Goal: Task Accomplishment & Management: Use online tool/utility

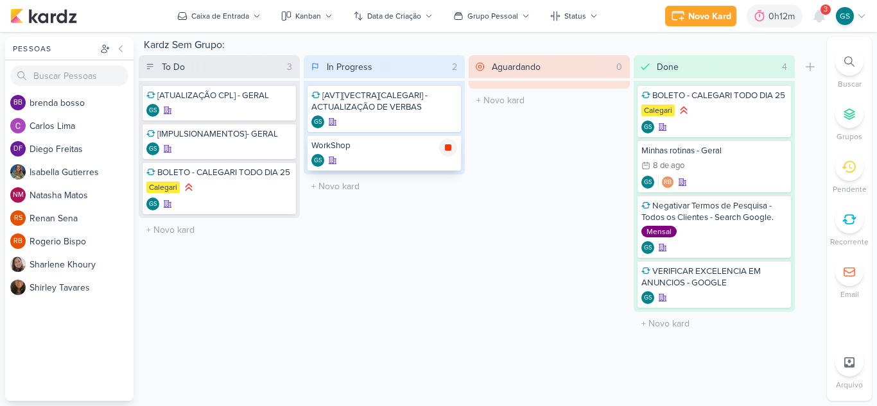
click at [444, 148] on icon at bounding box center [448, 148] width 10 height 10
click at [686, 9] on icon at bounding box center [677, 15] width 15 height 15
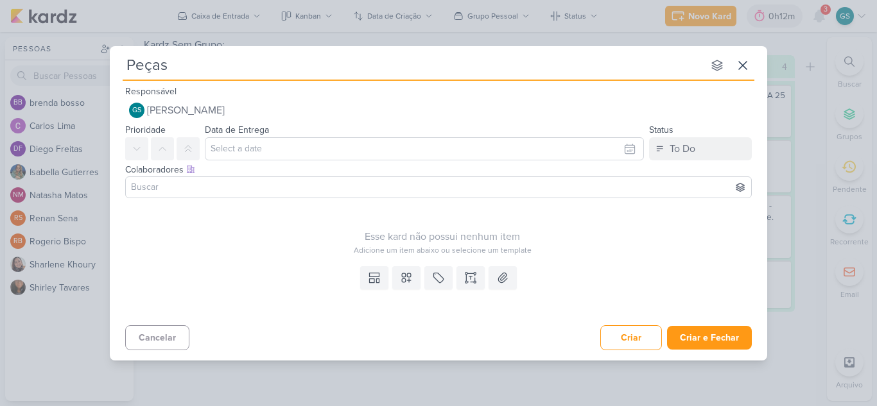
type input "Peças"
type input "Peças -"
type input "Peças - Calegari"
click at [681, 162] on div "Colaboradores Este kard pode ser visível a usuários da sua organização Este kar…" at bounding box center [438, 182] width 657 height 43
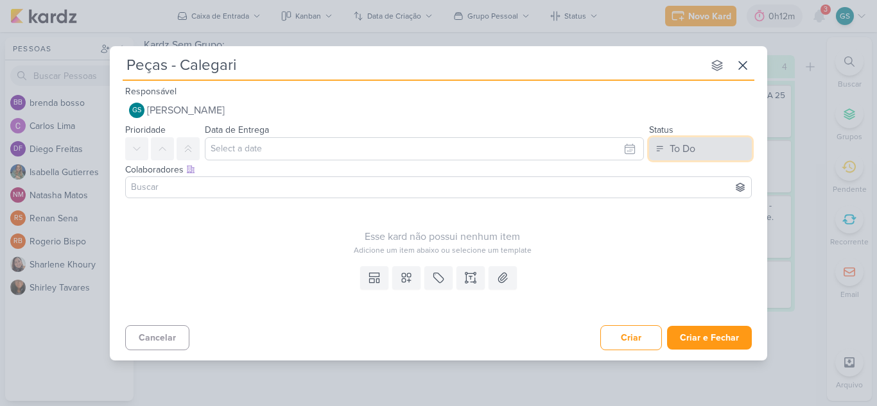
click at [680, 154] on div "To Do" at bounding box center [683, 148] width 26 height 15
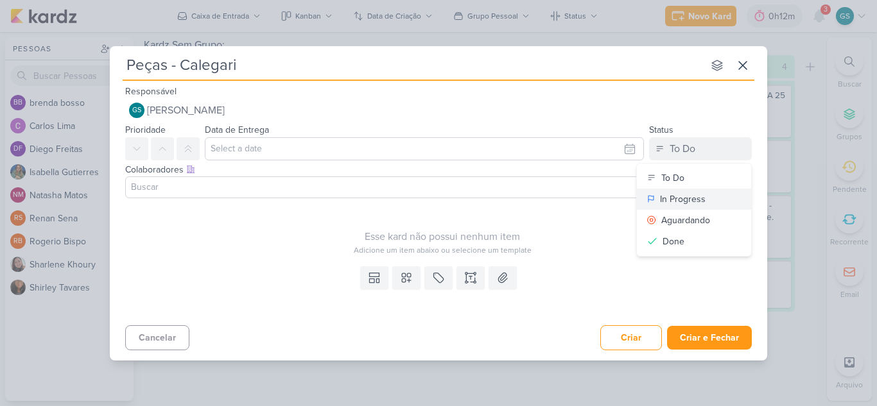
click at [672, 202] on div "In Progress" at bounding box center [683, 199] width 46 height 13
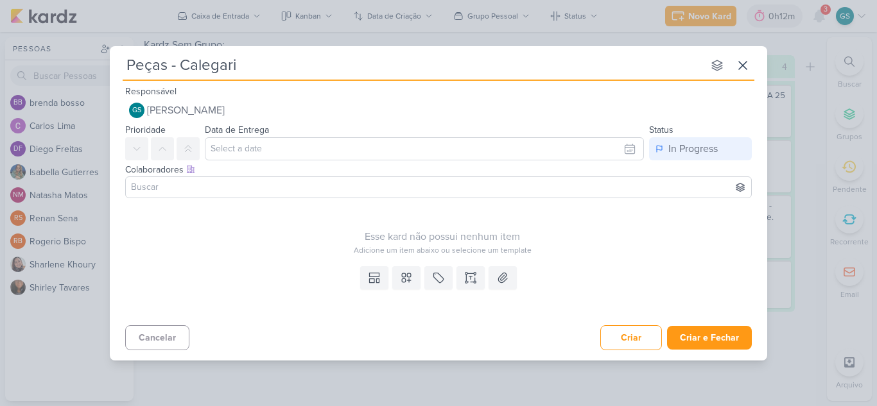
click at [404, 292] on div "Templates Campos Personalizados Marcadores Caixa De Texto Anexo" at bounding box center [438, 290] width 657 height 59
click at [404, 288] on button at bounding box center [406, 277] width 28 height 23
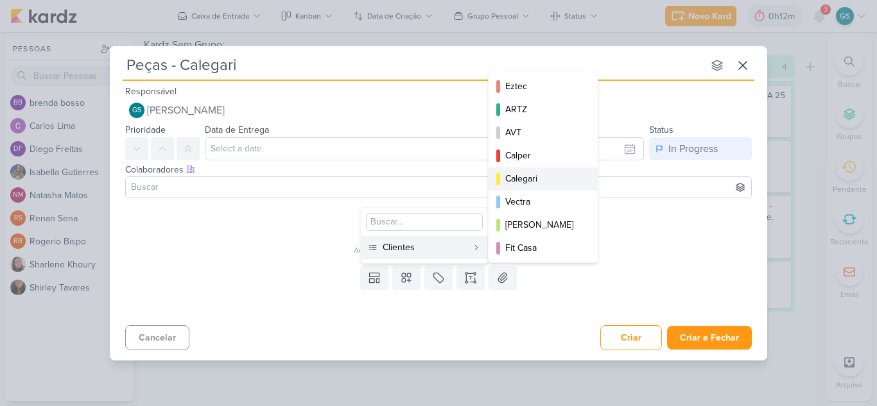
click at [521, 178] on div "Calegari" at bounding box center [543, 178] width 77 height 13
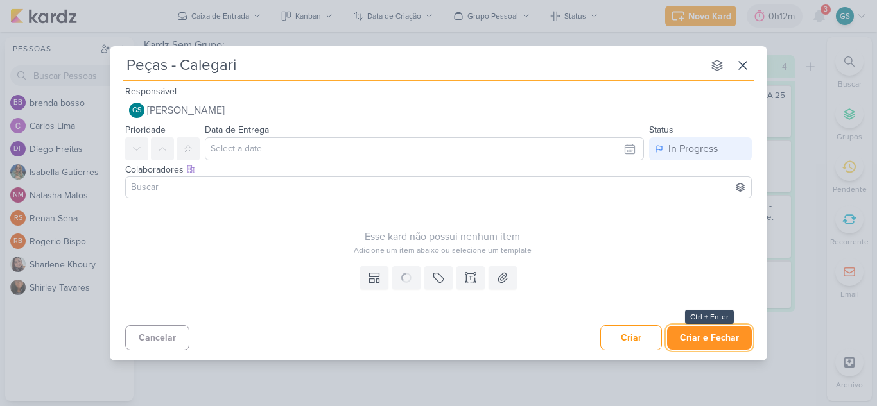
click at [697, 338] on div "Peças - Calegari nenhum grupo disponível esc Responsável GS Guilherme Santos Ne…" at bounding box center [438, 203] width 657 height 315
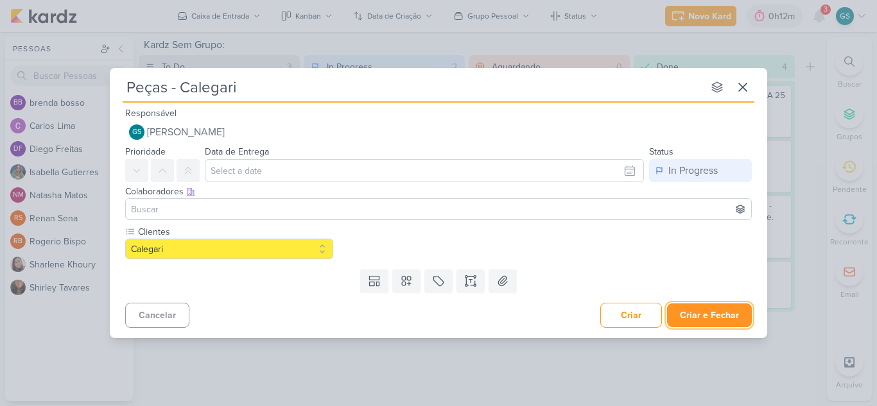
click at [715, 317] on button "Criar e Fechar" at bounding box center [709, 316] width 85 height 24
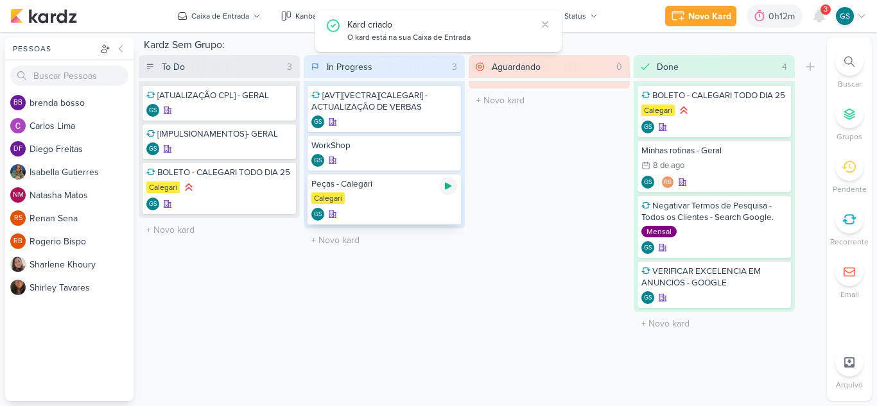
click at [446, 189] on icon at bounding box center [448, 186] width 6 height 7
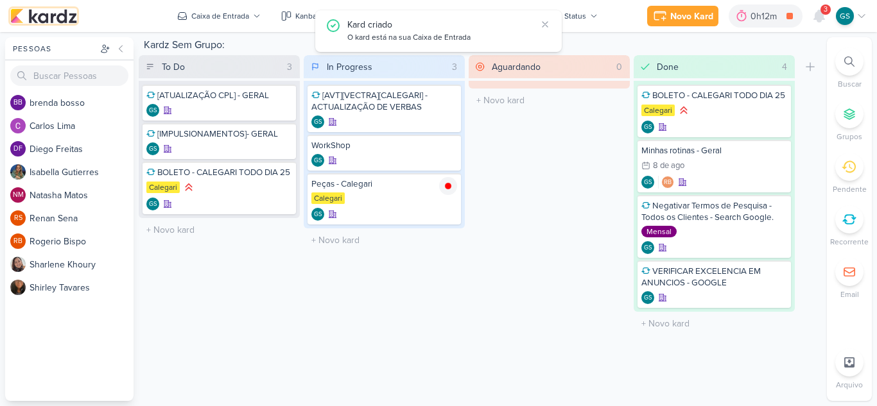
click at [69, 23] on img at bounding box center [43, 15] width 67 height 15
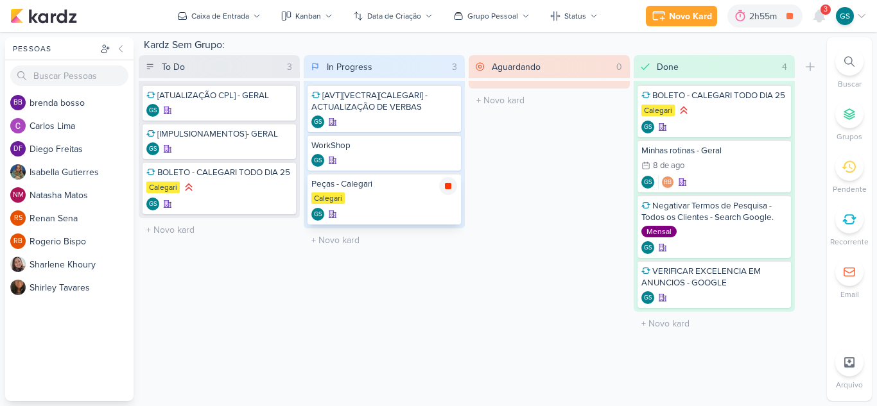
click at [450, 183] on icon at bounding box center [448, 186] width 6 height 6
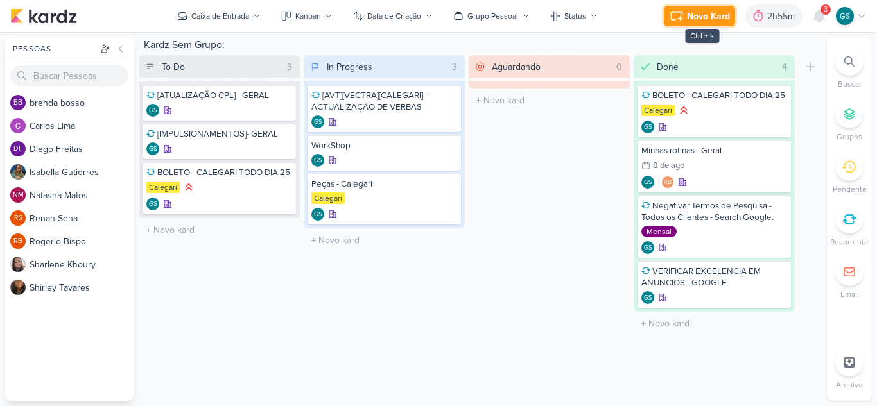
click at [691, 17] on div "Novo Kard" at bounding box center [708, 16] width 43 height 13
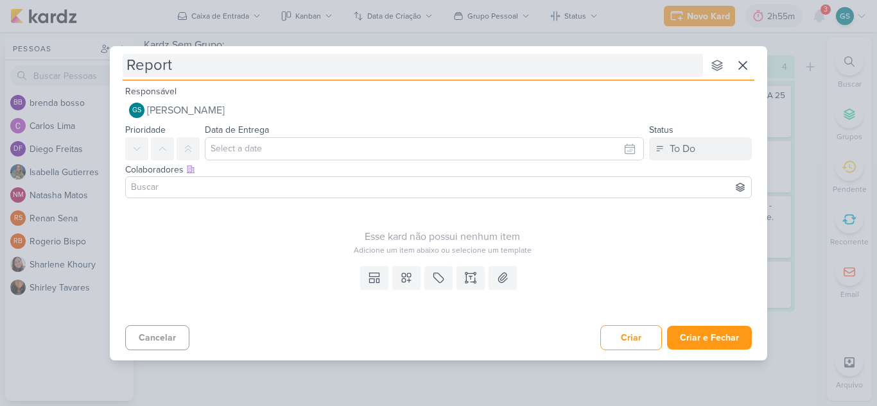
type input "Report"
type input "Report - C"
type input "Report - Cwlegari"
type input "Report - Ca"
type input "Report - [PERSON_NAME]"
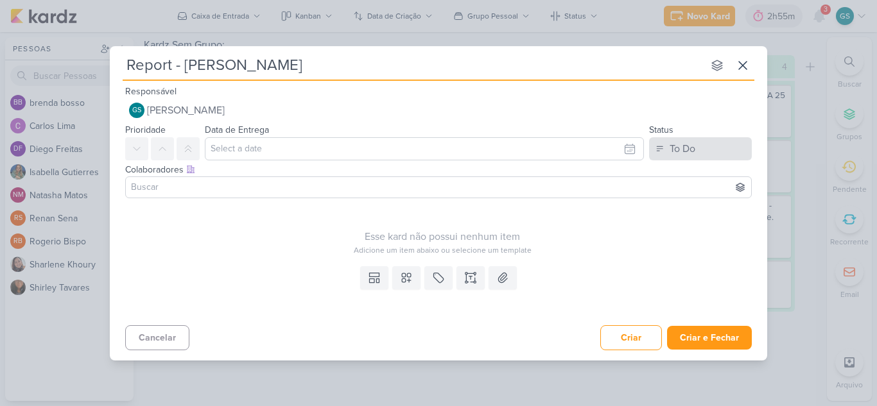
type input "Report - [PERSON_NAME]"
click at [673, 153] on div "To Do" at bounding box center [683, 148] width 26 height 15
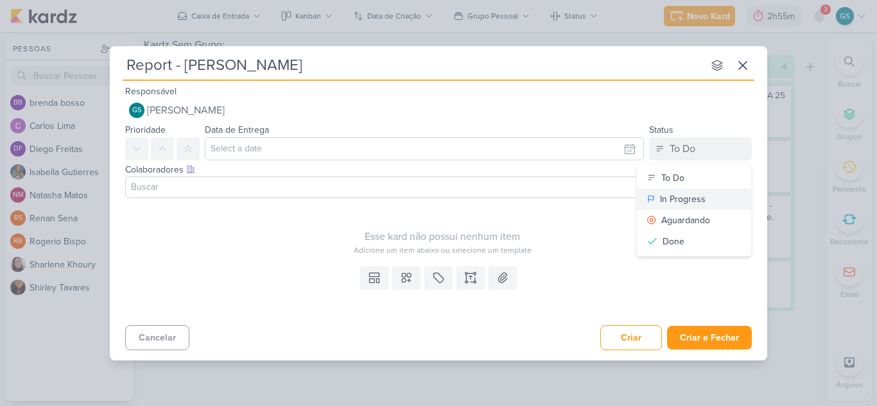
click at [678, 204] on div "In Progress" at bounding box center [683, 199] width 46 height 13
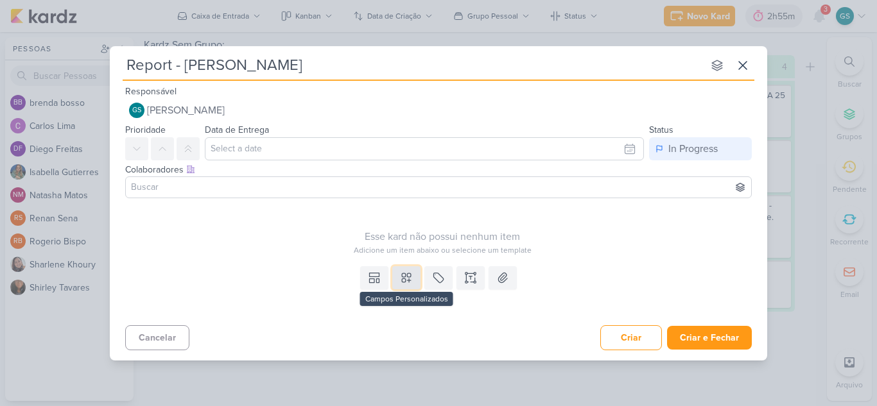
click at [404, 282] on icon at bounding box center [406, 277] width 9 height 9
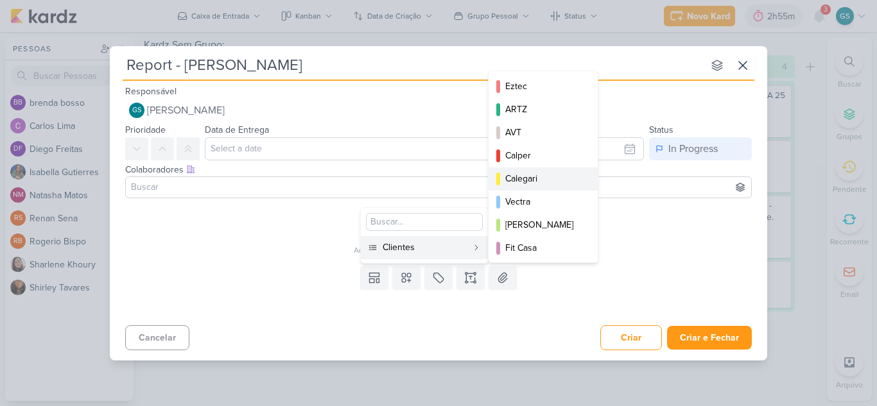
click at [534, 186] on button "Calegari" at bounding box center [543, 179] width 109 height 23
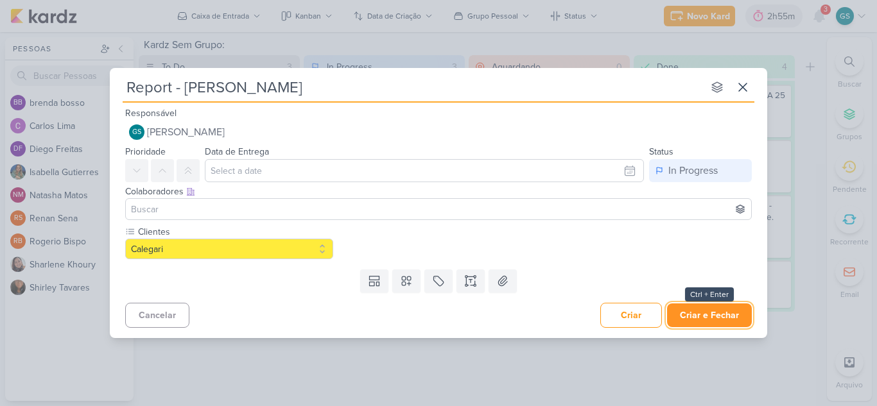
click at [719, 320] on button "Criar e Fechar" at bounding box center [709, 316] width 85 height 24
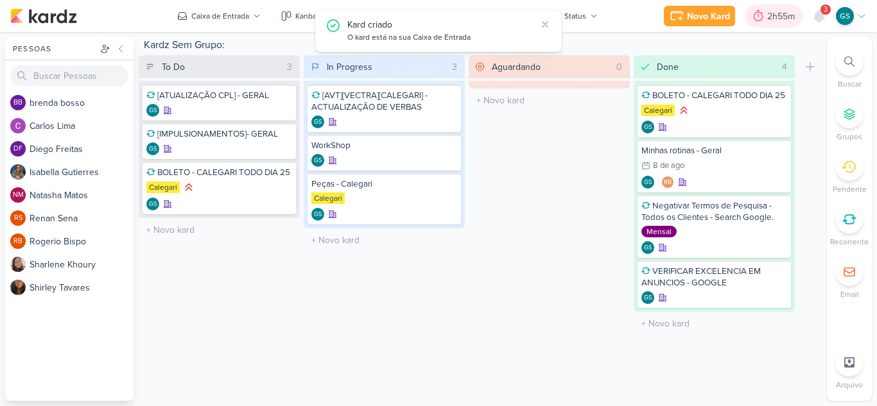
click at [782, 20] on div "2h55m" at bounding box center [782, 16] width 31 height 13
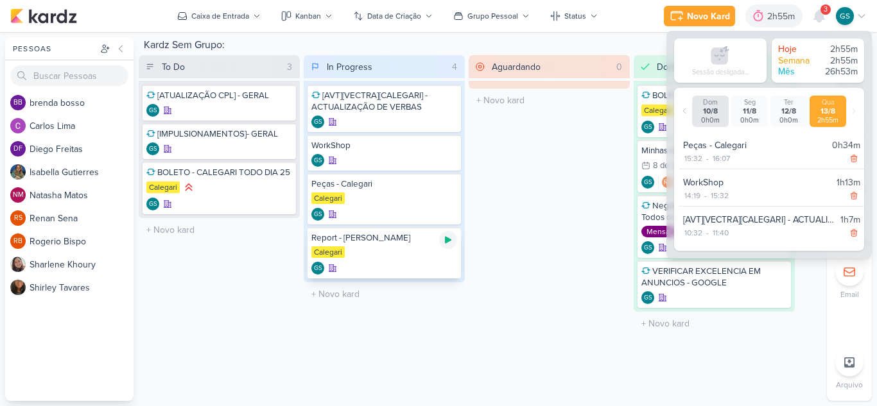
click at [444, 240] on icon at bounding box center [448, 240] width 10 height 10
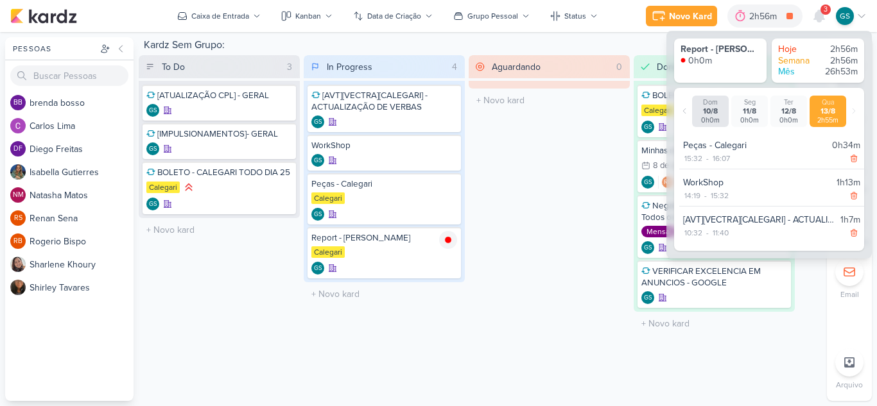
click at [538, 329] on div "Aguardando 0 Mover Para Esquerda Mover Para Direita [GEOGRAPHIC_DATA] O título …" at bounding box center [549, 195] width 161 height 281
